Goal: Task Accomplishment & Management: Manage account settings

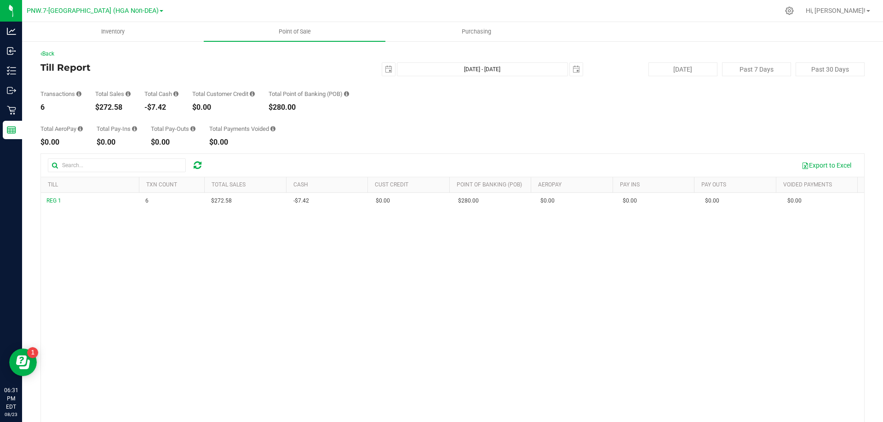
drag, startPoint x: 389, startPoint y: 400, endPoint x: 390, endPoint y: 391, distance: 9.2
click at [390, 393] on div "REG 1 6 $272.58 -$7.42 $0.00 $0.00 $0.00 $0.00 $0.00 $280.00 $0.00 $0.00 $0.00 …" at bounding box center [452, 326] width 823 height 266
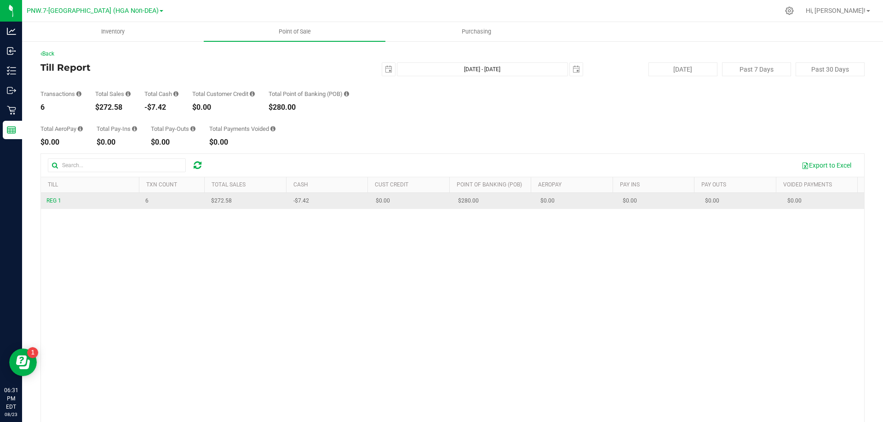
click at [58, 205] on span "REG 1" at bounding box center [53, 201] width 15 height 9
click at [56, 199] on span "REG 1" at bounding box center [53, 201] width 15 height 6
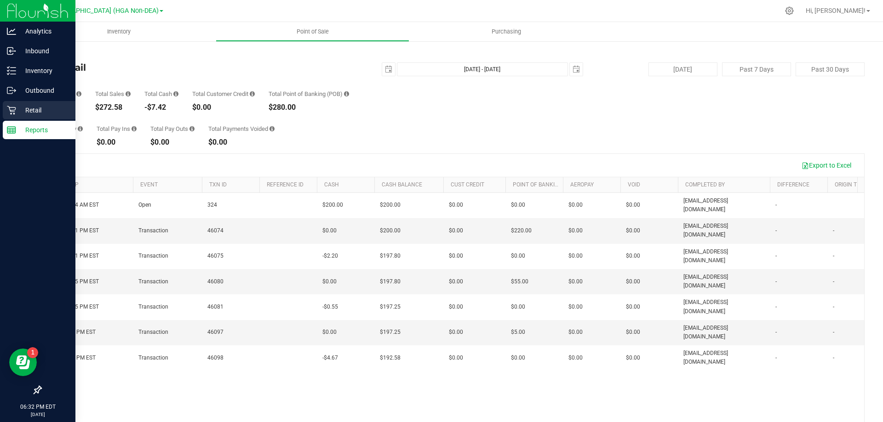
click at [23, 101] on div "Retail" at bounding box center [39, 110] width 73 height 18
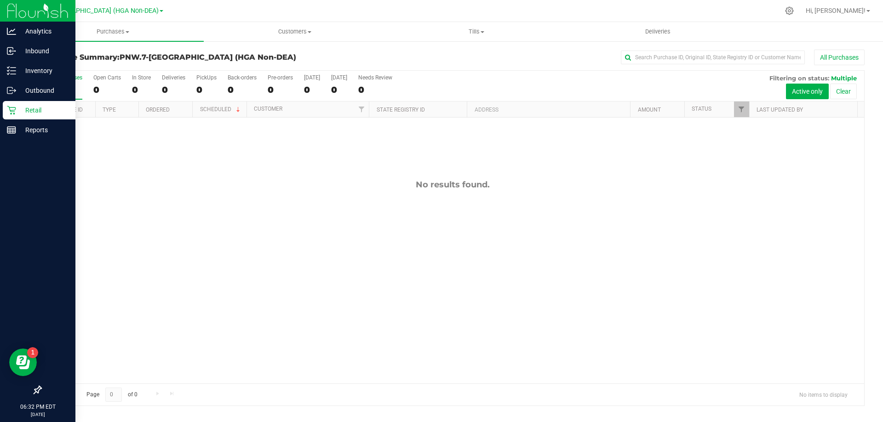
click at [43, 142] on div at bounding box center [37, 261] width 75 height 241
drag, startPoint x: 40, startPoint y: 130, endPoint x: 62, endPoint y: 110, distance: 30.0
click at [40, 129] on p "Reports" at bounding box center [43, 130] width 55 height 11
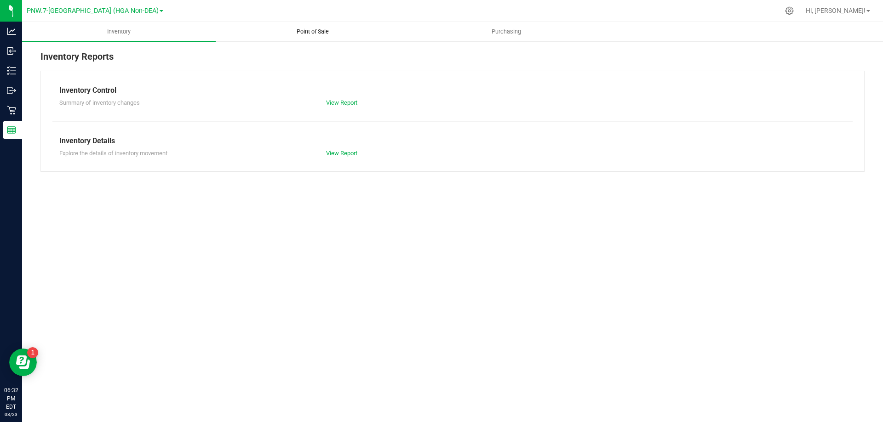
click at [311, 25] on uib-tab-heading "Point of Sale" at bounding box center [312, 32] width 193 height 18
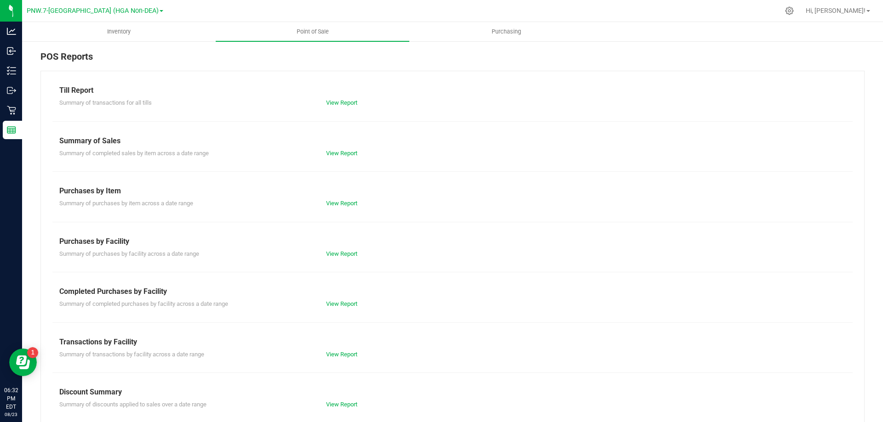
drag, startPoint x: 374, startPoint y: 99, endPoint x: 272, endPoint y: 98, distance: 102.0
click at [354, 103] on div "View Report" at bounding box center [452, 102] width 267 height 9
click at [344, 108] on div "Till Report Summary of transactions for all tills View Report Summary of Sales …" at bounding box center [452, 272] width 824 height 403
click at [347, 103] on link "View Report" at bounding box center [341, 102] width 31 height 7
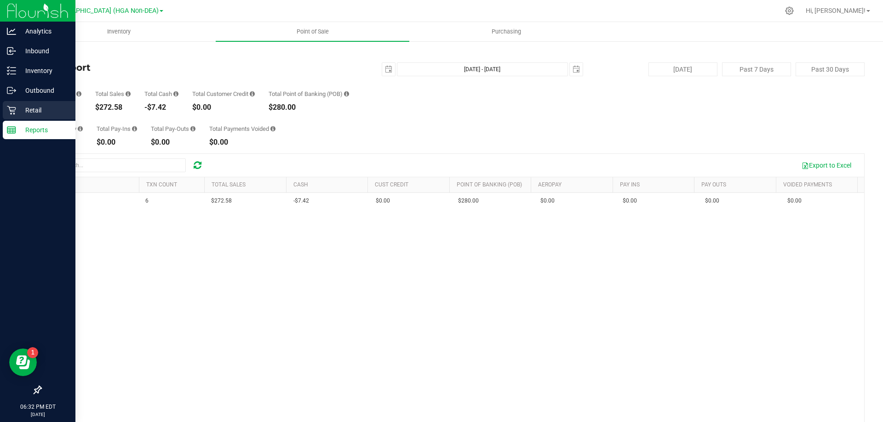
click at [18, 108] on p "Retail" at bounding box center [43, 110] width 55 height 11
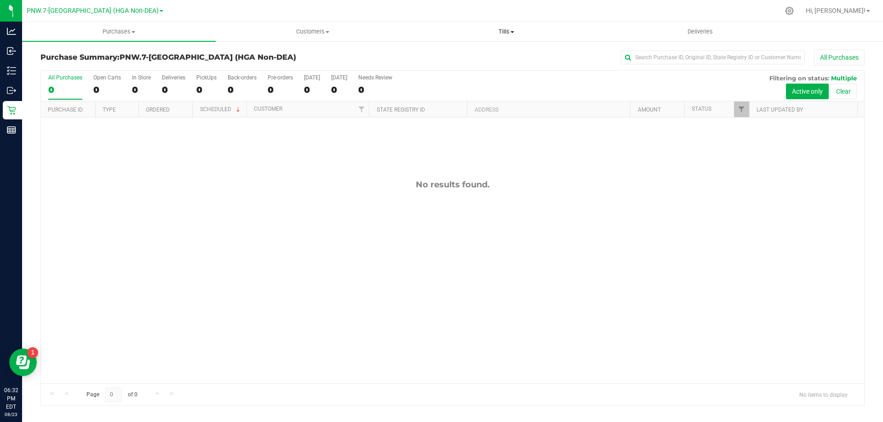
click at [499, 33] on span "Tills" at bounding box center [506, 32] width 193 height 8
click at [470, 50] on li "Manage tills" at bounding box center [506, 55] width 194 height 11
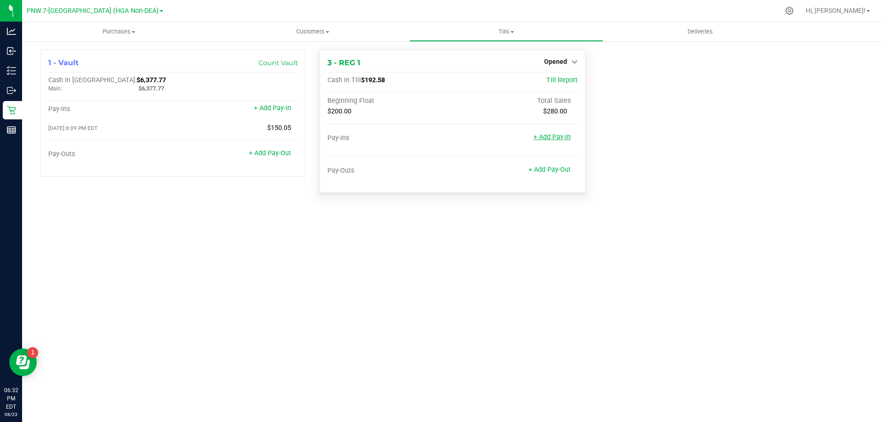
click at [548, 138] on link "+ Add Pay-In" at bounding box center [551, 137] width 37 height 8
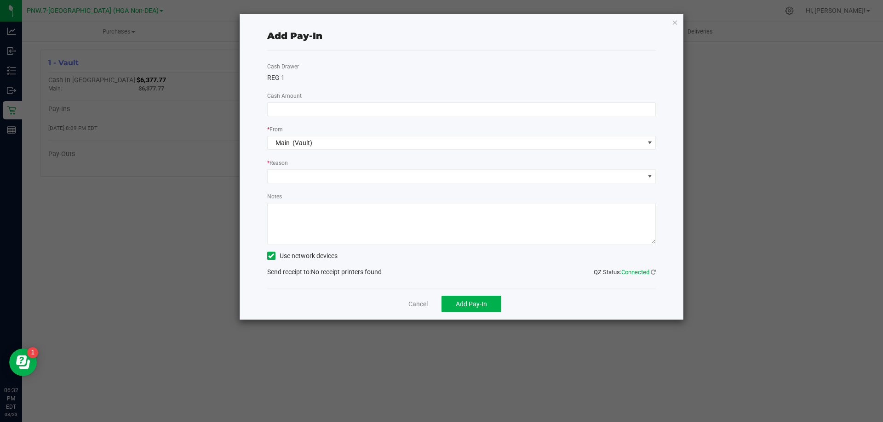
click at [402, 63] on div "Cash Drawer REG 1 Cash Amount * From Main (Vault) * Reason Notes Use network de…" at bounding box center [461, 170] width 389 height 238
click at [396, 97] on div "Cash Drawer REG 1 Cash Amount * From Main (Vault) * Reason Notes Use network de…" at bounding box center [461, 170] width 389 height 238
click at [520, 116] on div "Cash Drawer REG 1 Cash Amount * From Main (Vault) * Reason Notes Use network de…" at bounding box center [461, 170] width 389 height 238
click at [557, 132] on div "* From" at bounding box center [461, 130] width 389 height 11
click at [439, 103] on input at bounding box center [462, 109] width 388 height 13
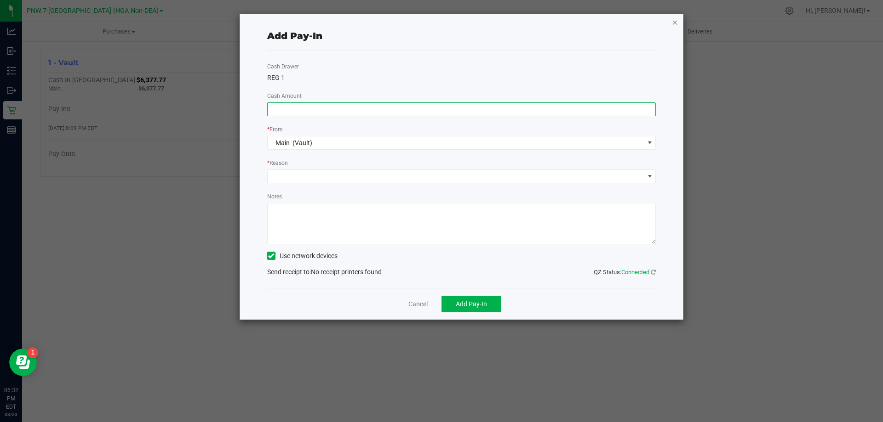
click at [672, 21] on icon "button" at bounding box center [675, 22] width 6 height 11
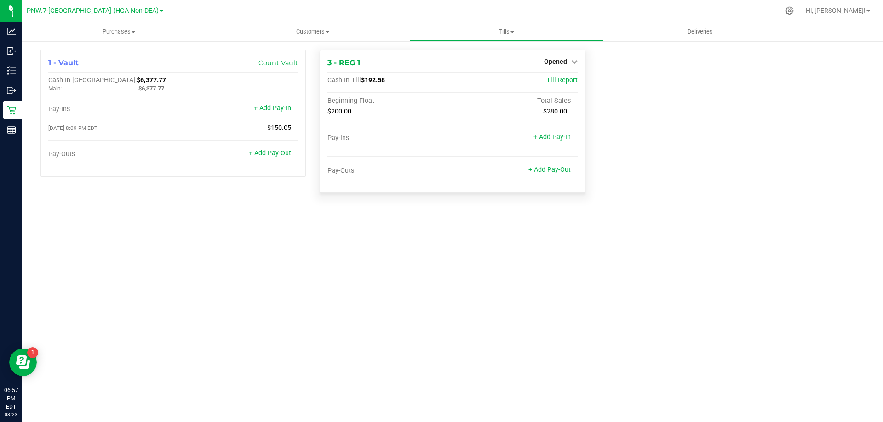
click at [562, 145] on div "Pay-Ins + Add Pay-In" at bounding box center [452, 140] width 250 height 12
click at [557, 137] on link "+ Add Pay-In" at bounding box center [551, 137] width 37 height 8
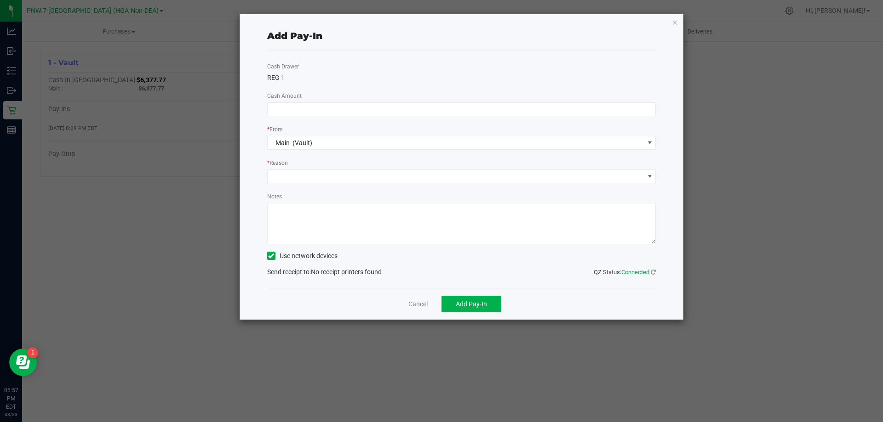
drag, startPoint x: 343, startPoint y: 99, endPoint x: 334, endPoint y: 100, distance: 8.7
click at [343, 99] on div "Cash Drawer REG 1 Cash Amount * From Main (Vault) * Reason Notes Use network de…" at bounding box center [461, 170] width 389 height 238
click at [321, 103] on input at bounding box center [462, 109] width 388 height 13
type input "$7.42"
click at [358, 172] on span at bounding box center [456, 176] width 376 height 13
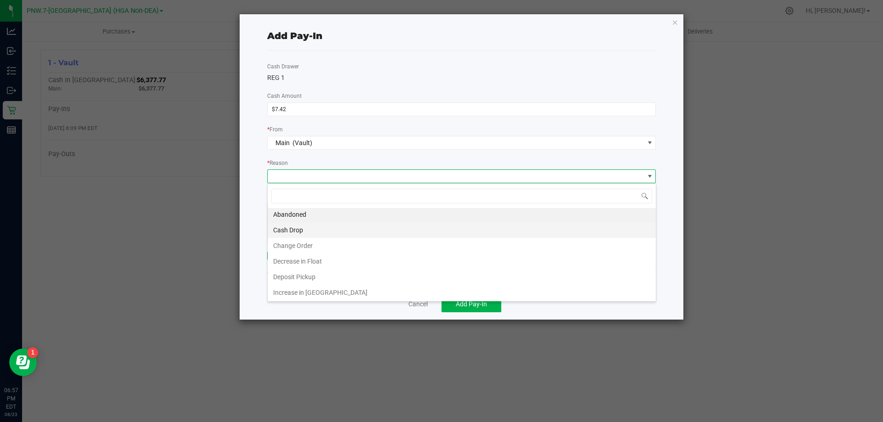
scroll to position [2, 0]
click at [334, 229] on li "Cash Drop" at bounding box center [462, 230] width 388 height 16
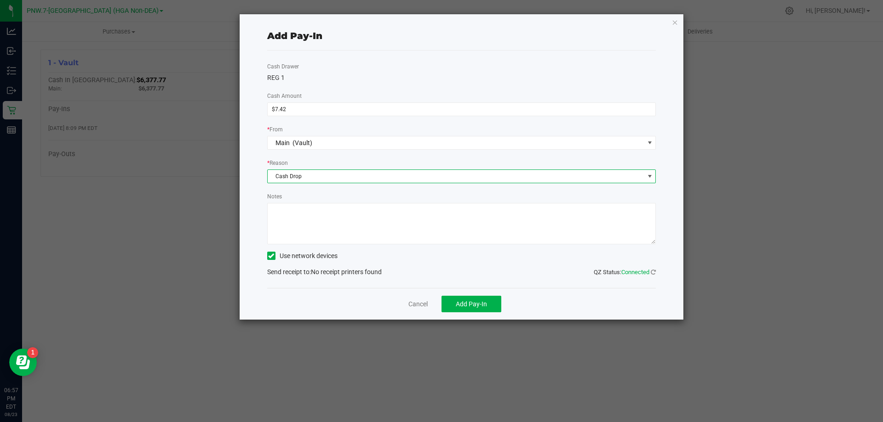
click at [301, 209] on textarea "Notes" at bounding box center [461, 223] width 389 height 41
click at [334, 208] on textarea "Notes" at bounding box center [461, 223] width 389 height 41
click at [277, 259] on label "Use network devices" at bounding box center [302, 256] width 70 height 10
click at [0, 0] on input "Use network devices" at bounding box center [0, 0] width 0 height 0
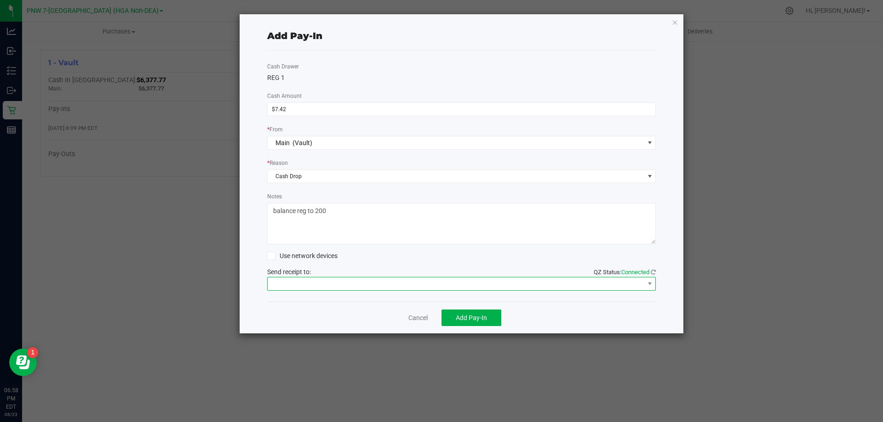
click at [410, 280] on span at bounding box center [456, 284] width 376 height 13
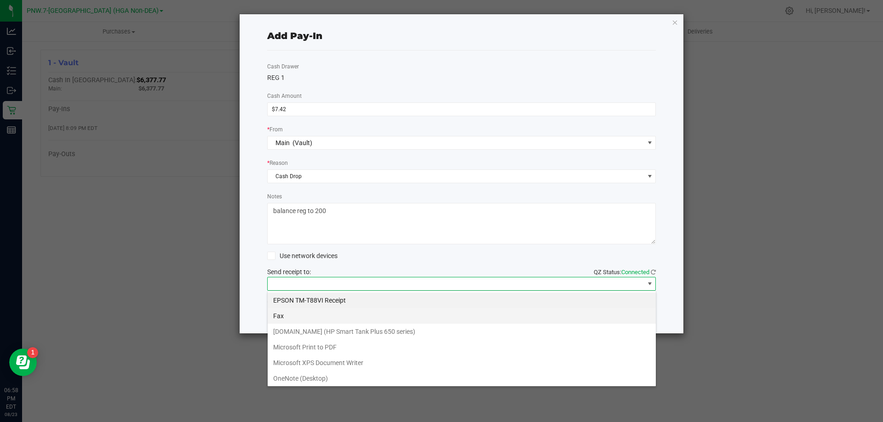
scroll to position [14, 388]
click at [366, 308] on Receipt "EPSON TM-T88VI Receipt" at bounding box center [462, 301] width 388 height 16
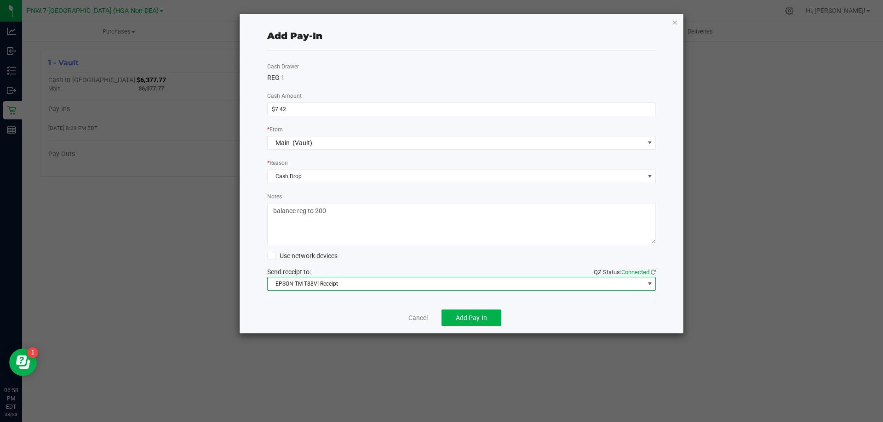
click at [351, 208] on textarea "Notes" at bounding box center [461, 223] width 389 height 41
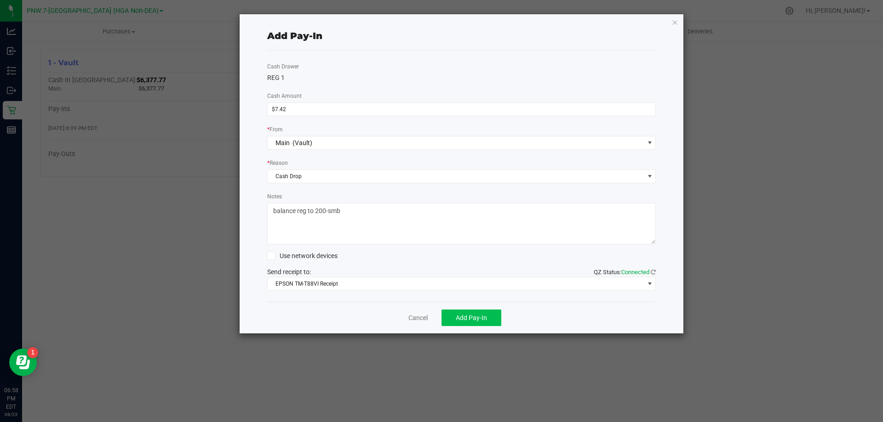
type textarea "balance reg to 200-smb"
click at [450, 316] on button "Add Pay-In" at bounding box center [471, 318] width 60 height 17
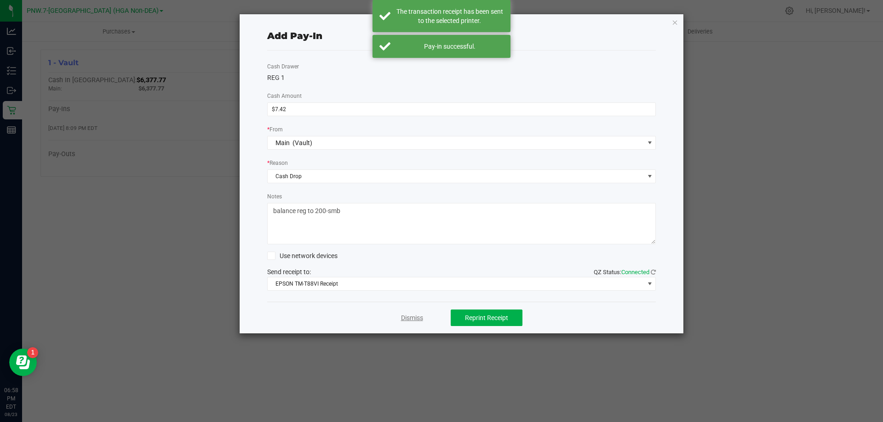
click at [418, 316] on link "Dismiss" at bounding box center [412, 318] width 22 height 10
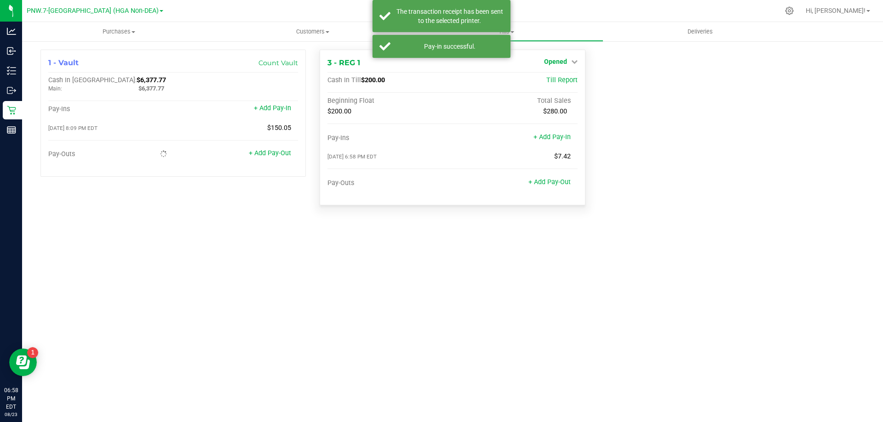
click at [561, 59] on span "Opened" at bounding box center [555, 61] width 23 height 7
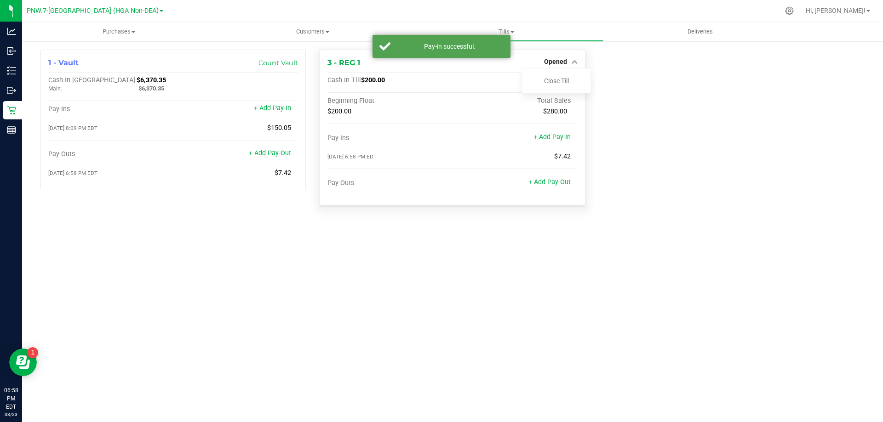
click at [564, 87] on div "Close Till" at bounding box center [556, 80] width 69 height 25
click at [570, 76] on div "Close Till" at bounding box center [556, 80] width 68 height 11
click at [570, 80] on div "Close Till" at bounding box center [556, 80] width 68 height 11
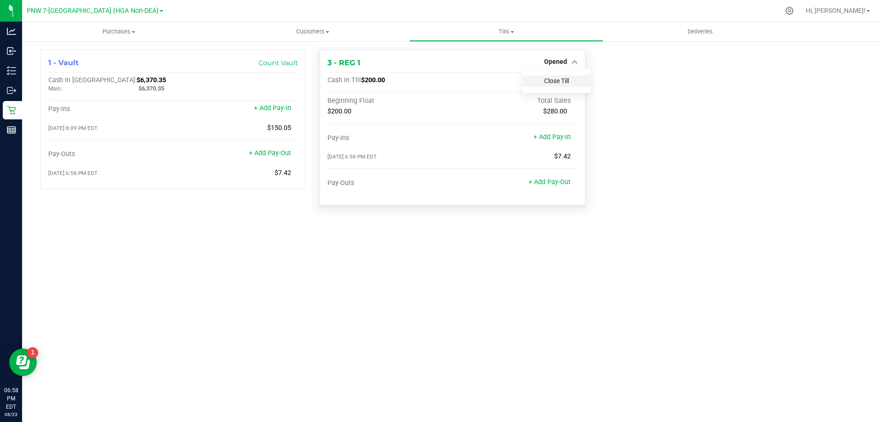
click at [555, 84] on link "Close Till" at bounding box center [556, 80] width 25 height 7
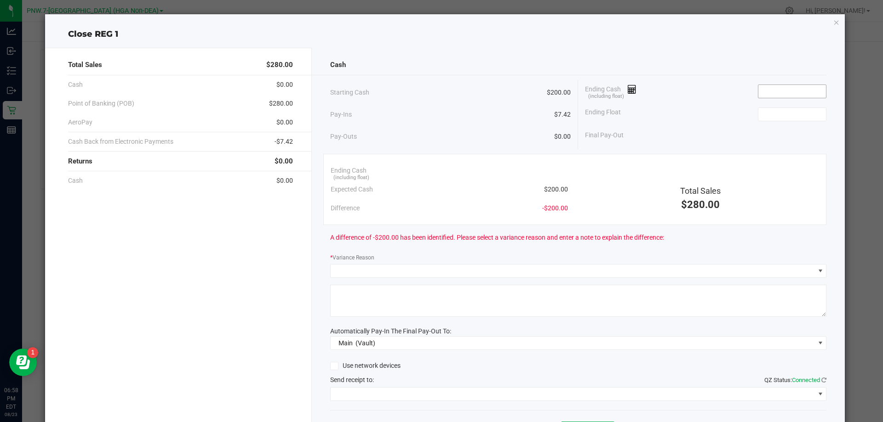
click at [764, 92] on input at bounding box center [792, 91] width 68 height 13
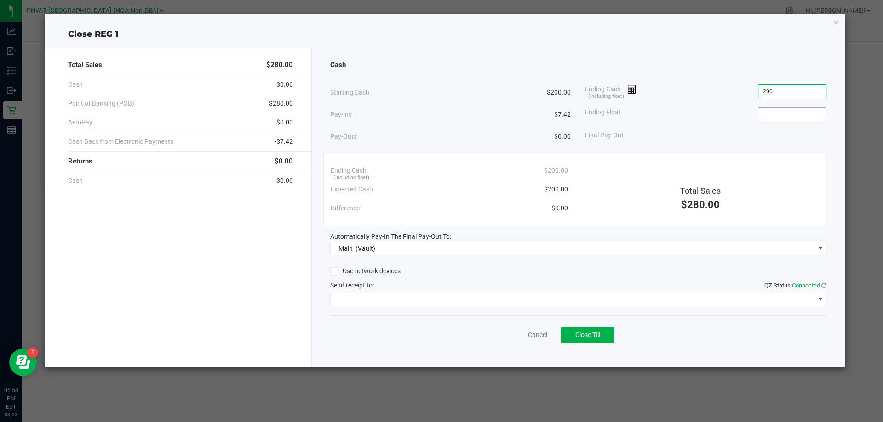
type input "$200.00"
click at [803, 115] on input at bounding box center [792, 114] width 68 height 13
type input "$200.00"
click at [580, 332] on span "Close Till" at bounding box center [587, 334] width 25 height 7
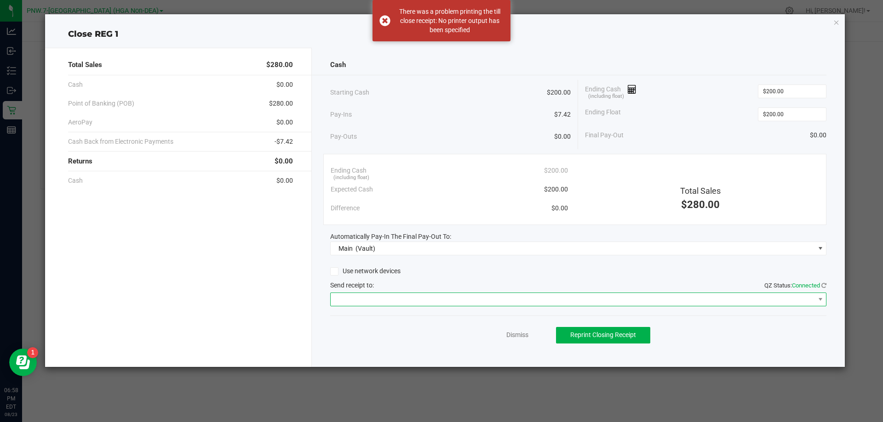
click at [364, 299] on span at bounding box center [572, 299] width 484 height 13
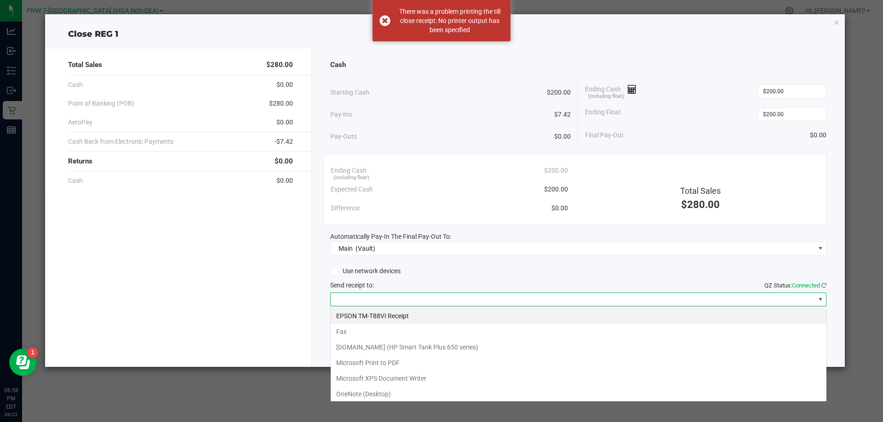
scroll to position [14, 496]
click at [399, 314] on Receipt "EPSON TM-T88VI Receipt" at bounding box center [578, 316] width 496 height 16
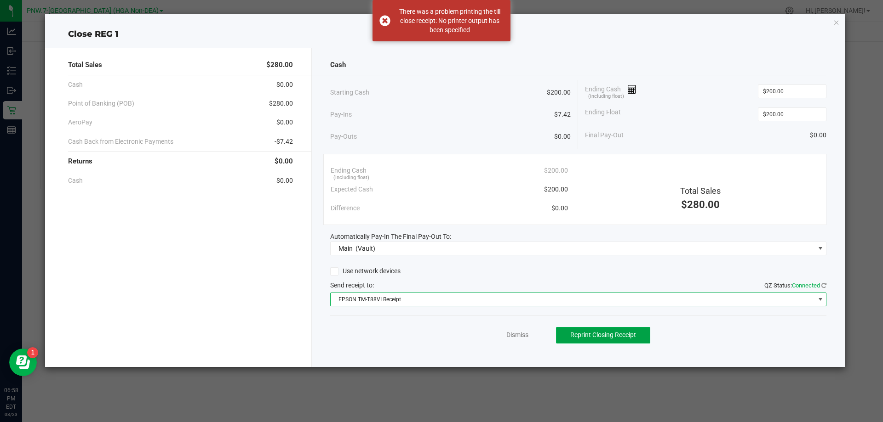
click at [612, 337] on span "Reprint Closing Receipt" at bounding box center [603, 334] width 66 height 7
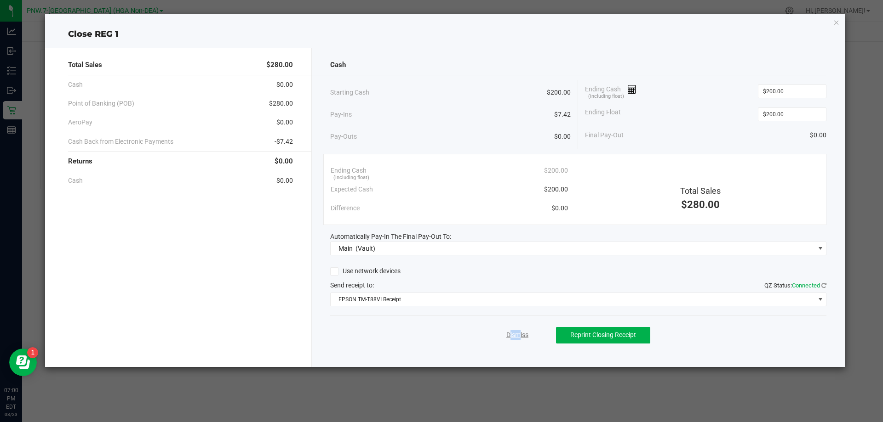
drag, startPoint x: 511, startPoint y: 335, endPoint x: 517, endPoint y: 335, distance: 6.0
click at [517, 335] on div "Dismiss Reprint Closing Receipt" at bounding box center [578, 333] width 496 height 35
click at [515, 337] on link "Dismiss" at bounding box center [517, 335] width 22 height 10
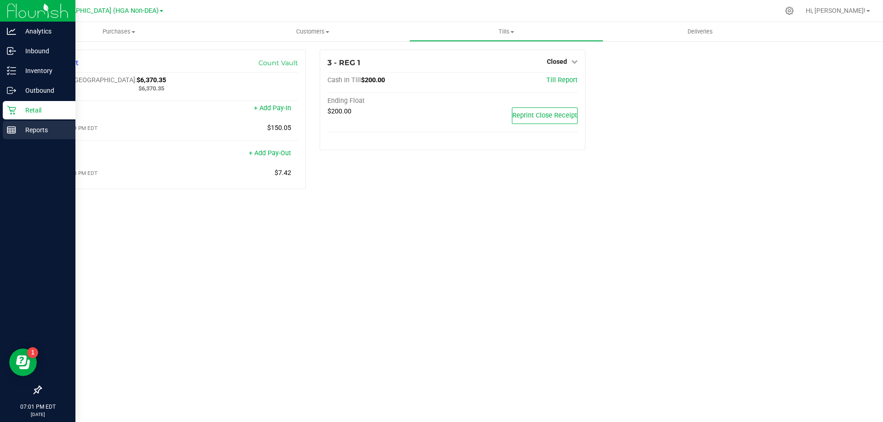
click at [29, 123] on div "Reports" at bounding box center [39, 130] width 73 height 18
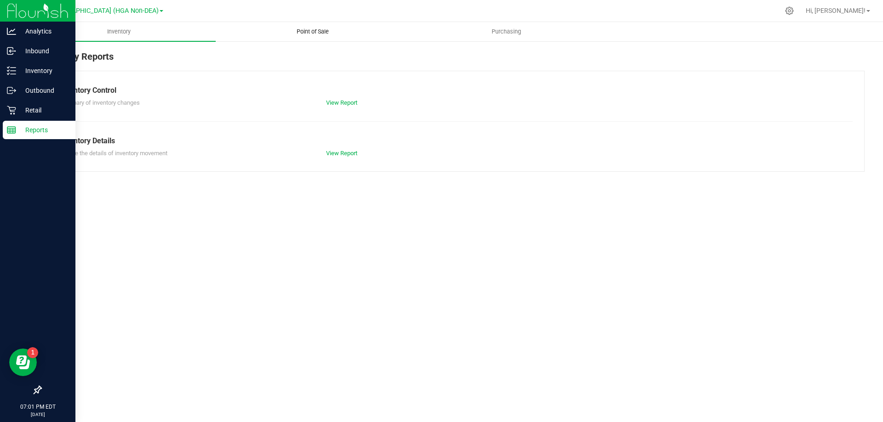
click at [320, 26] on uib-tab-heading "Point of Sale" at bounding box center [312, 32] width 193 height 18
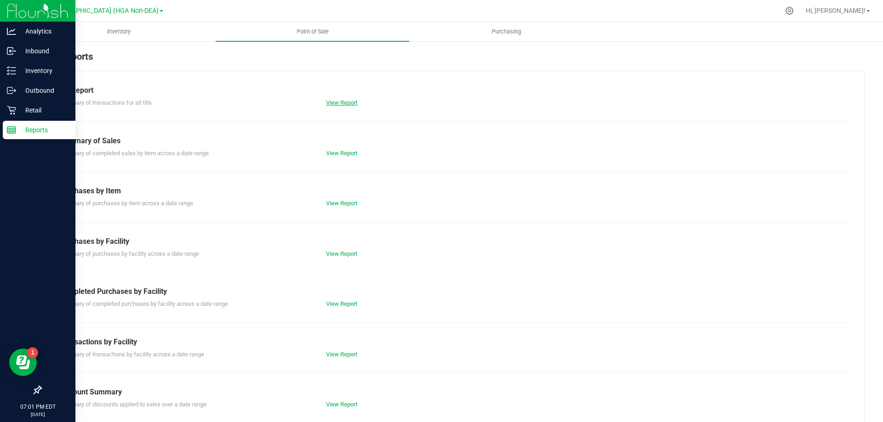
click at [340, 103] on link "View Report" at bounding box center [341, 102] width 31 height 7
